Goal: Communication & Community: Answer question/provide support

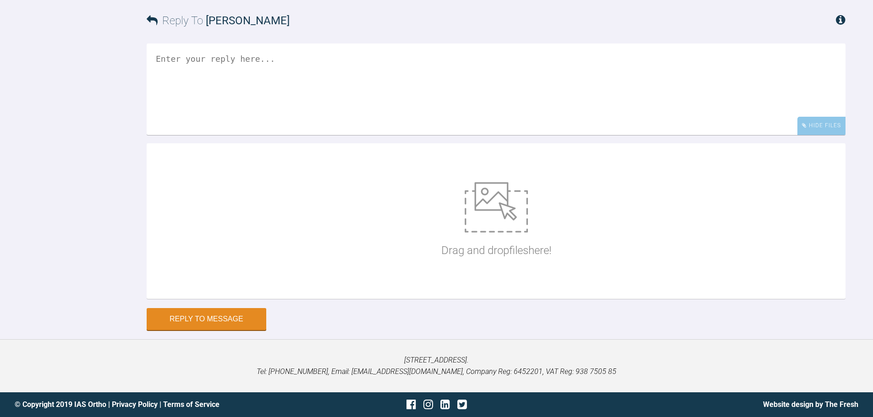
scroll to position [13376, 0]
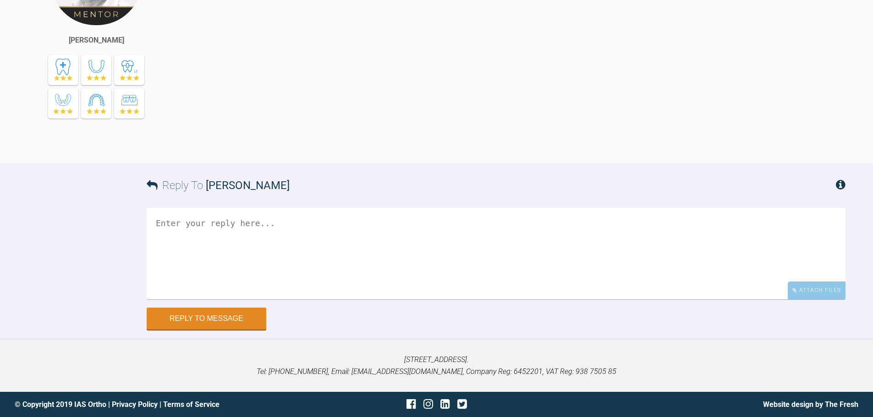
scroll to position [13734, 0]
click at [311, 300] on textarea at bounding box center [496, 254] width 698 height 92
click at [400, 271] on textarea "Ok. I will replace the PC to LR4-3. Next visit will tie the LR3-4-6 and PC LR2" at bounding box center [496, 254] width 698 height 92
click at [534, 270] on textarea "Ok. I will replace the PC to LR4-3. Next visit will laceback the LR3-4-6 and PC…" at bounding box center [496, 254] width 698 height 92
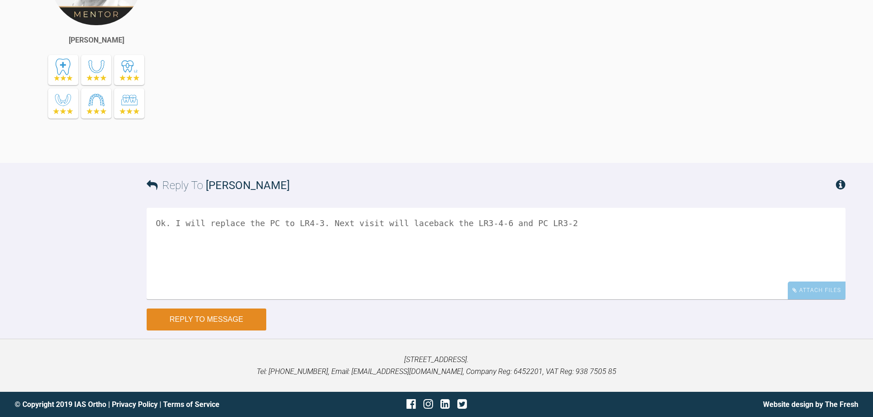
type textarea "Ok. I will replace the PC to LR4-3. Next visit will laceback the LR3-4-6 and PC…"
click at [238, 331] on button "Reply to Message" at bounding box center [207, 320] width 120 height 22
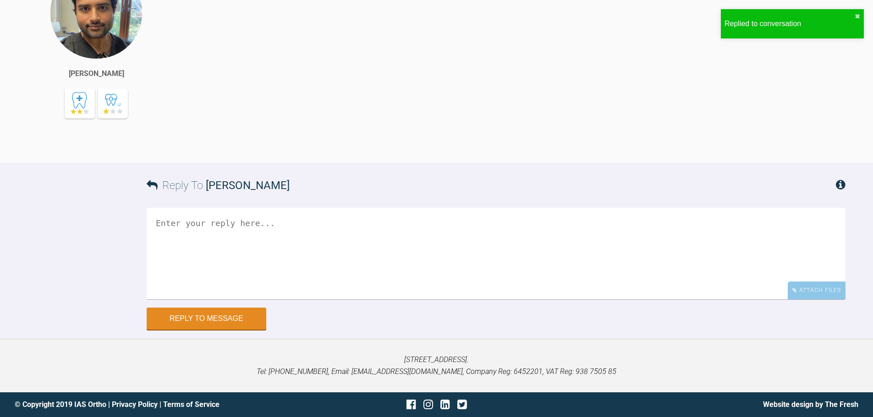
scroll to position [14063, 0]
